Goal: Navigation & Orientation: Find specific page/section

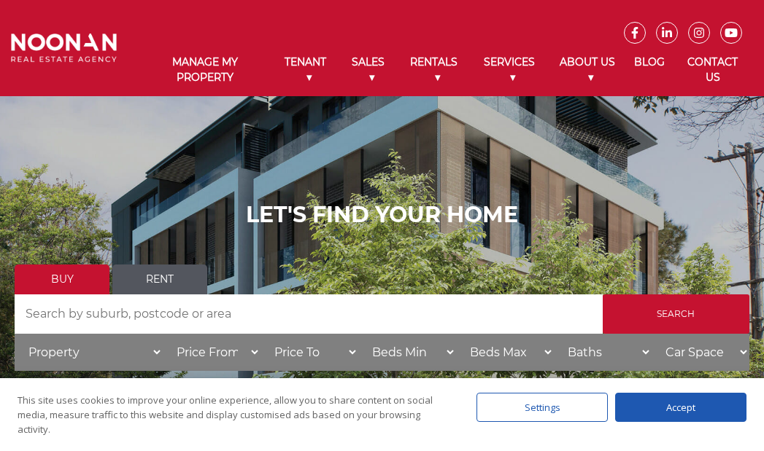
click at [133, 271] on link "Rent" at bounding box center [159, 280] width 95 height 30
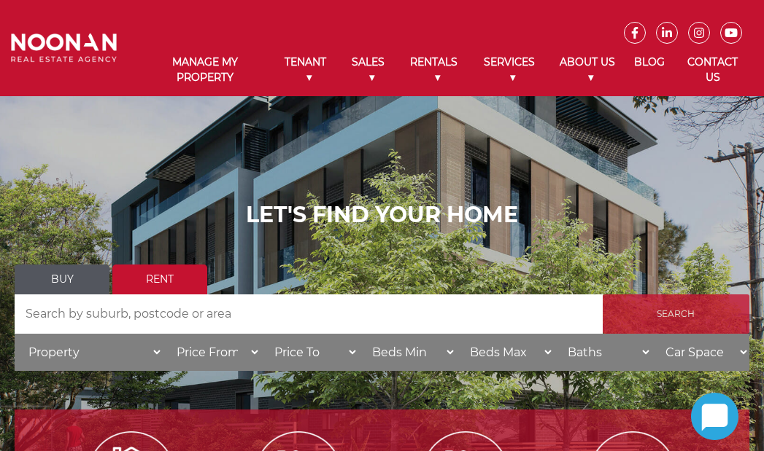
click at [662, 310] on input "Search" at bounding box center [675, 314] width 147 height 39
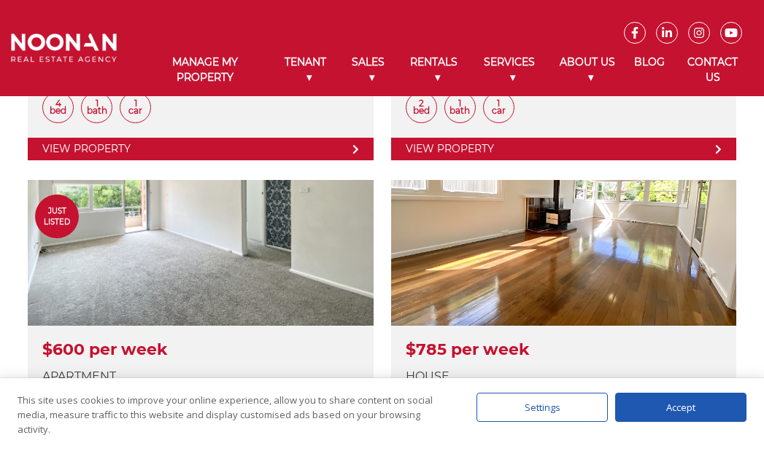
scroll to position [1094, 0]
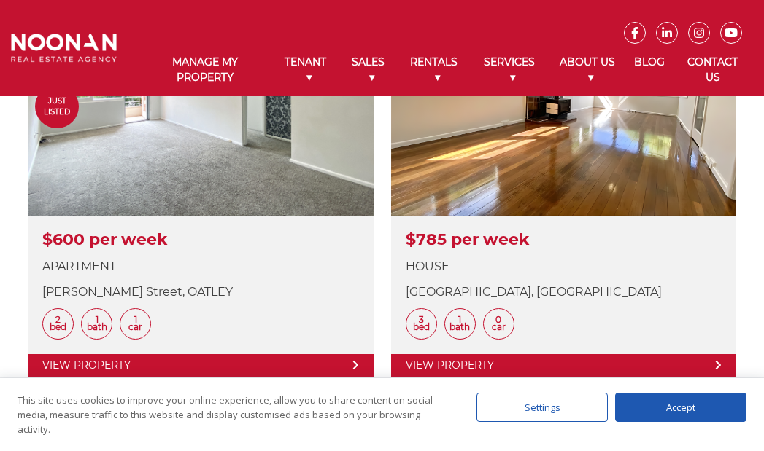
click at [644, 400] on div "Accept" at bounding box center [680, 407] width 131 height 29
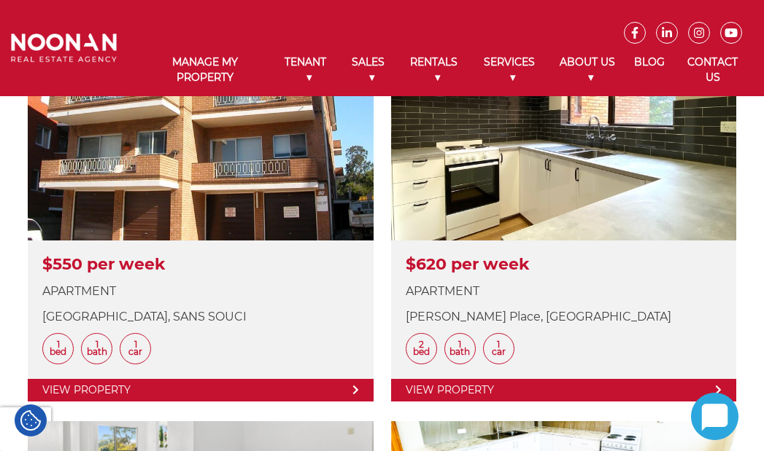
scroll to position [1896, 0]
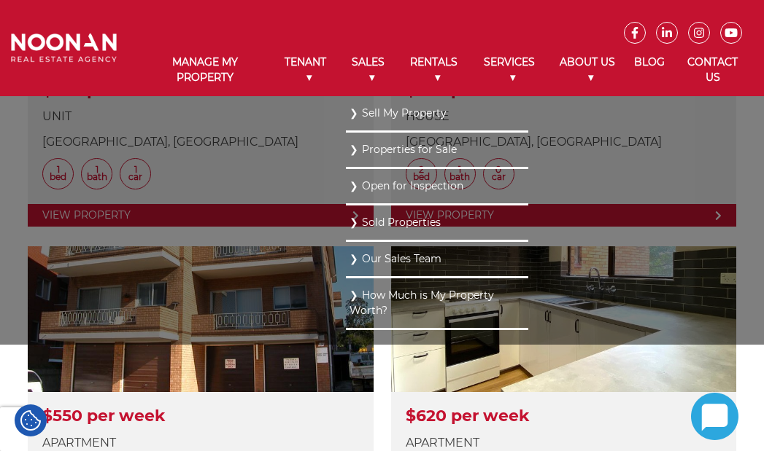
click at [397, 216] on link "Sold Properties" at bounding box center [436, 223] width 175 height 20
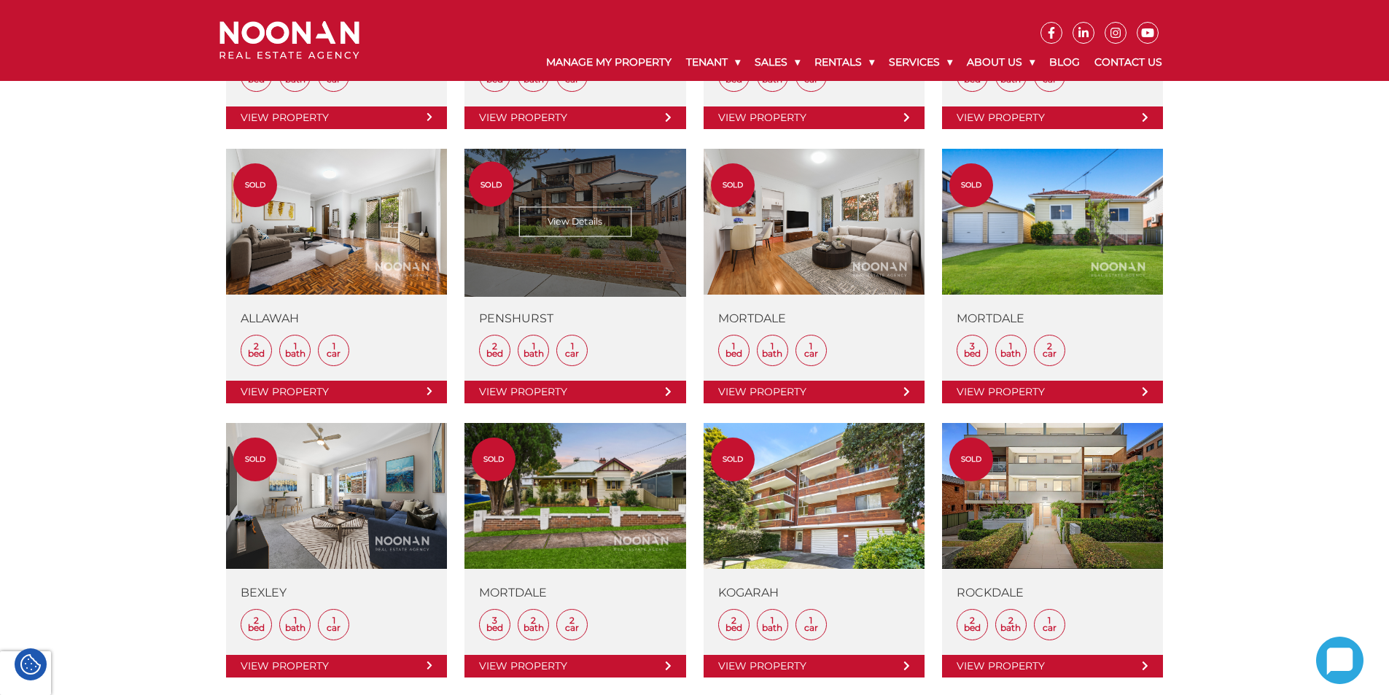
scroll to position [802, 0]
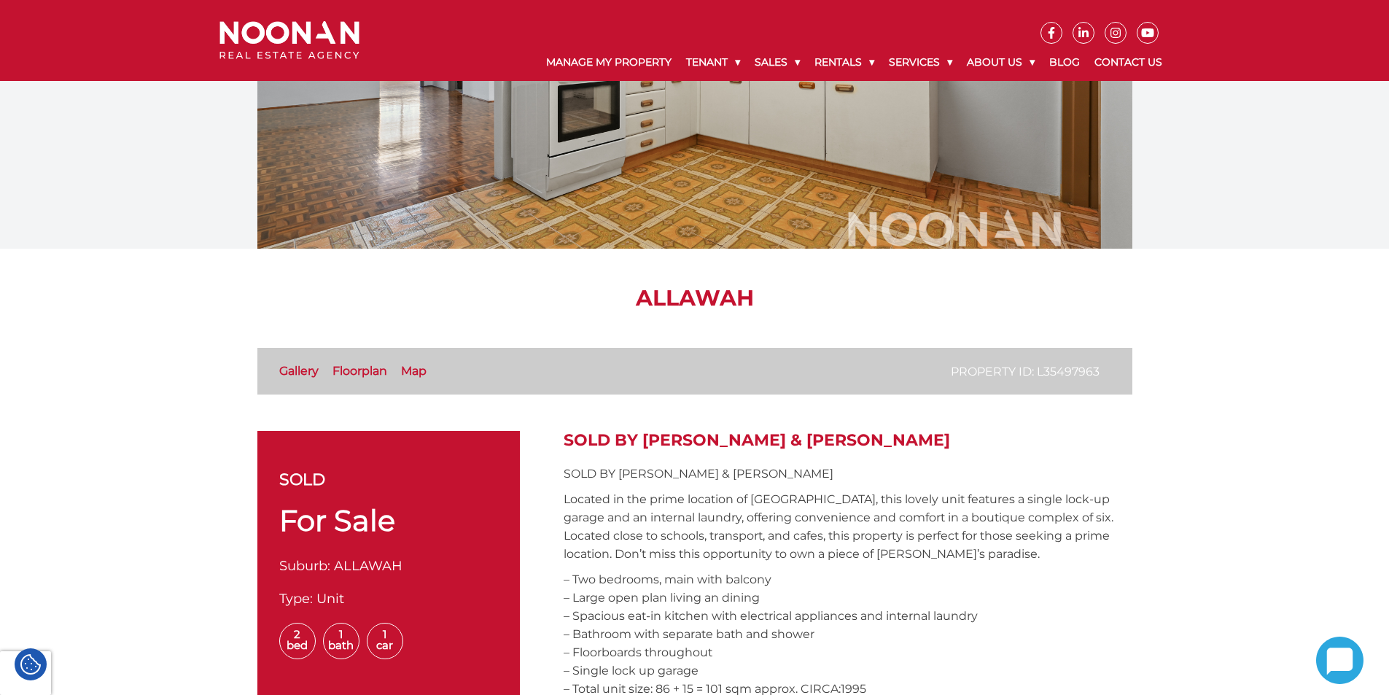
scroll to position [73, 0]
